Goal: Transaction & Acquisition: Purchase product/service

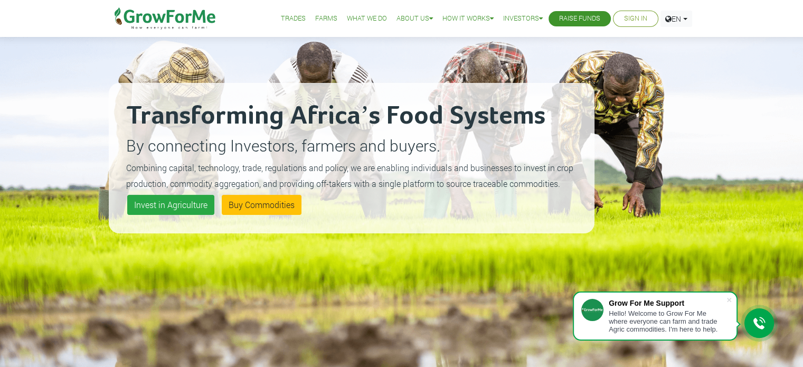
scroll to position [82, 0]
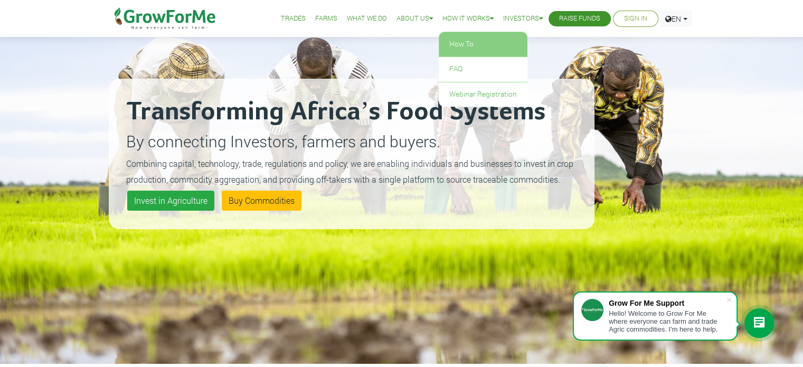
click at [464, 40] on link "How To" at bounding box center [483, 44] width 89 height 24
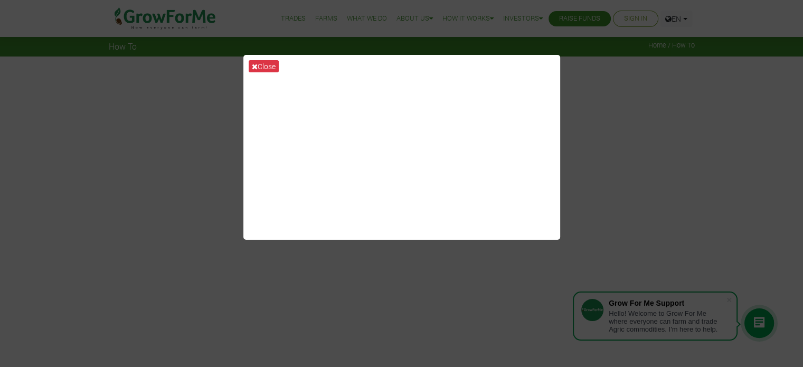
click at [586, 95] on div "Close" at bounding box center [401, 183] width 803 height 367
click at [254, 67] on icon at bounding box center [255, 66] width 6 height 7
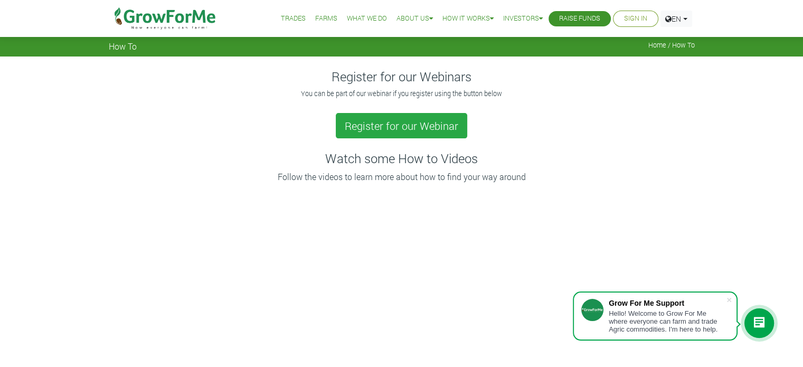
click at [323, 16] on link "Farms" at bounding box center [326, 18] width 22 height 11
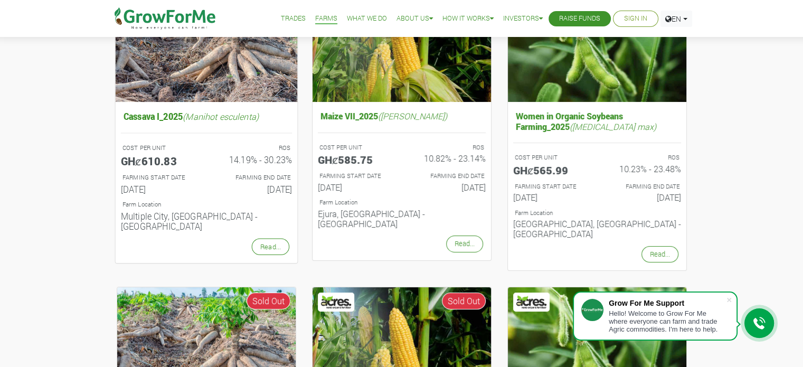
scroll to position [171, 0]
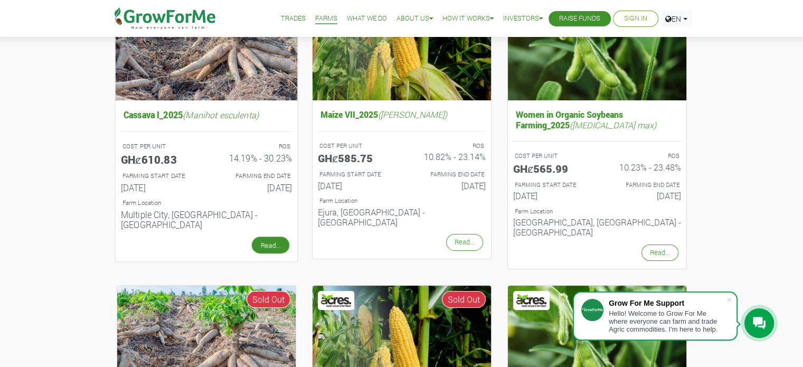
click at [279, 239] on link "Read..." at bounding box center [269, 245] width 37 height 17
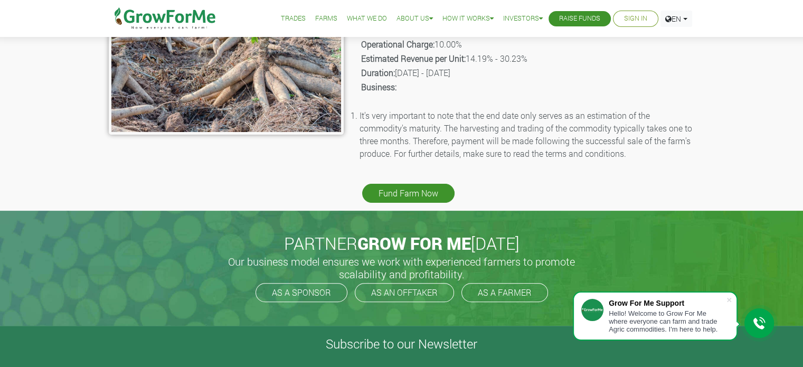
scroll to position [253, 0]
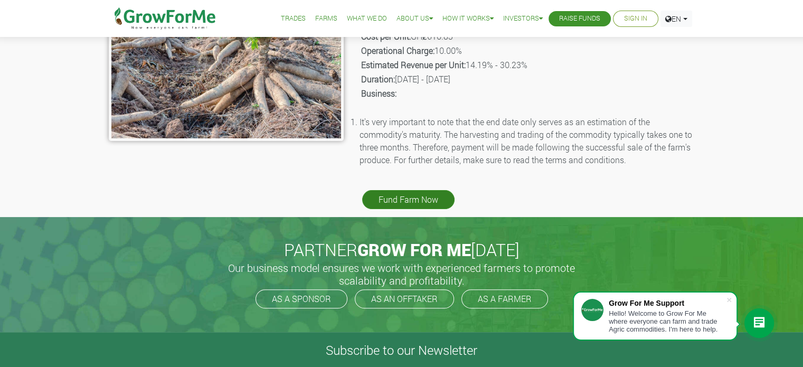
click at [422, 200] on link "Fund Farm Now" at bounding box center [408, 199] width 92 height 19
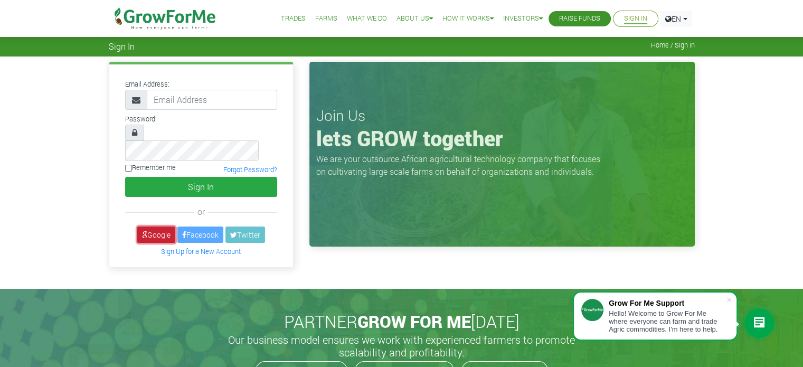
click at [159, 226] on link "Google" at bounding box center [156, 234] width 38 height 16
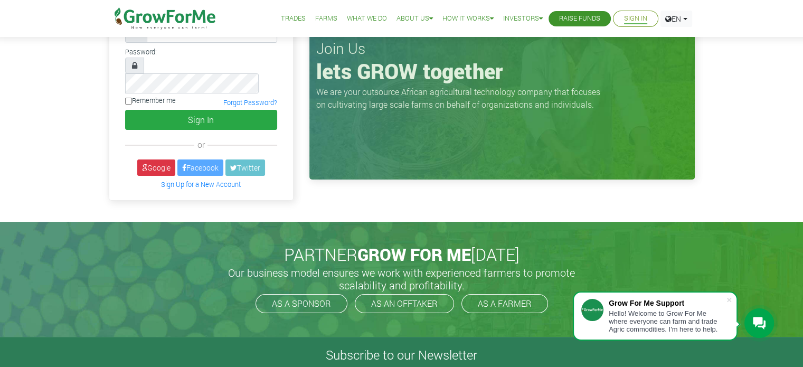
scroll to position [84, 0]
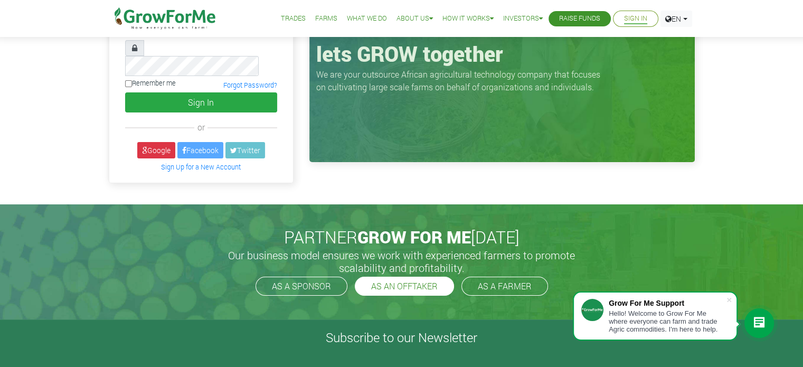
click at [404, 277] on link "AS AN OFFTAKER" at bounding box center [404, 286] width 99 height 19
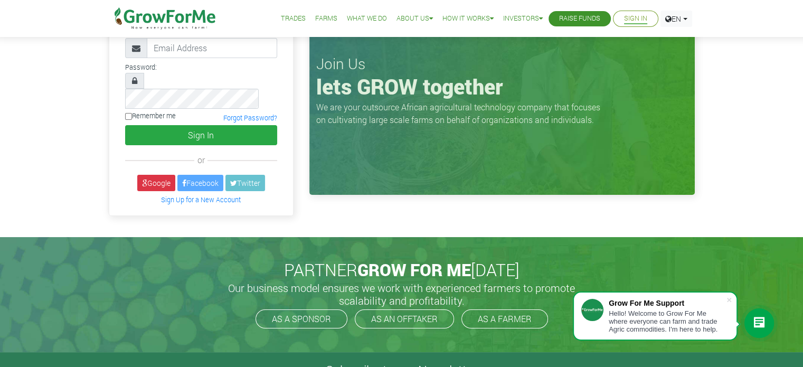
scroll to position [0, 0]
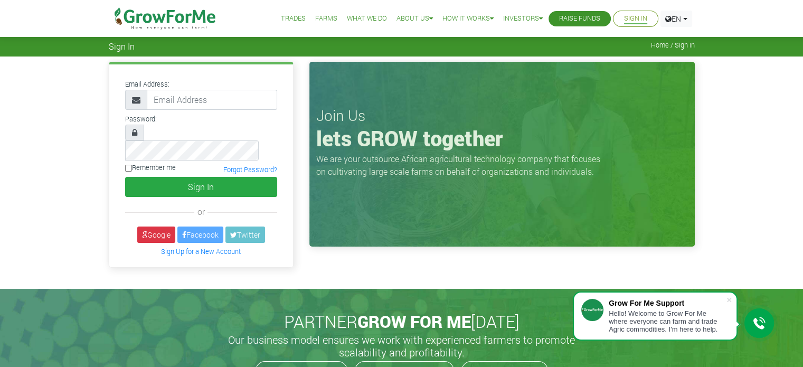
click at [294, 16] on link "Trades" at bounding box center [293, 18] width 25 height 11
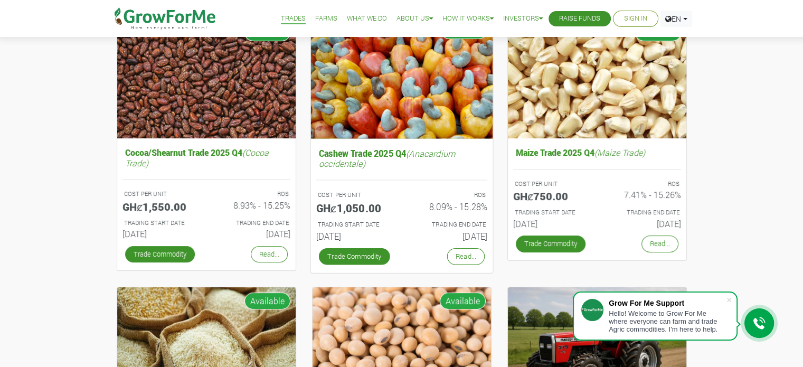
scroll to position [132, 0]
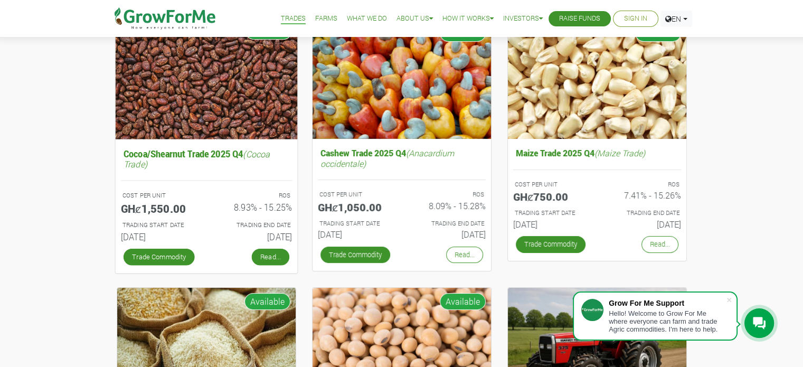
click at [265, 254] on link "Read..." at bounding box center [269, 256] width 37 height 17
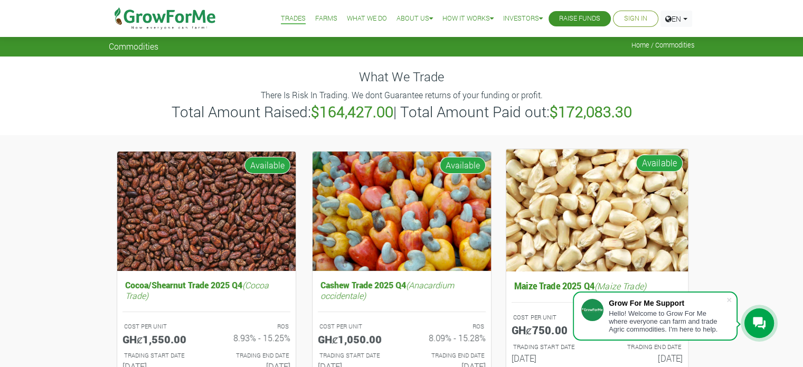
click at [520, 180] on img at bounding box center [597, 210] width 182 height 122
